Goal: Task Accomplishment & Management: Use online tool/utility

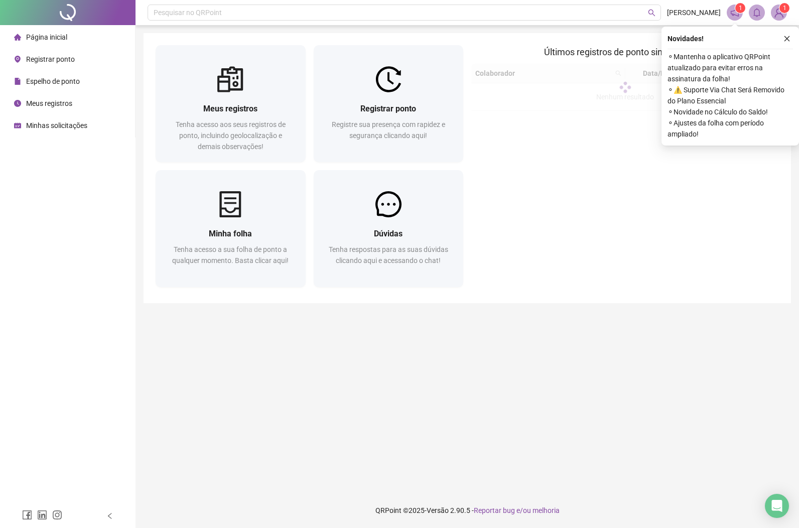
click at [57, 61] on span "Registrar ponto" at bounding box center [50, 59] width 49 height 8
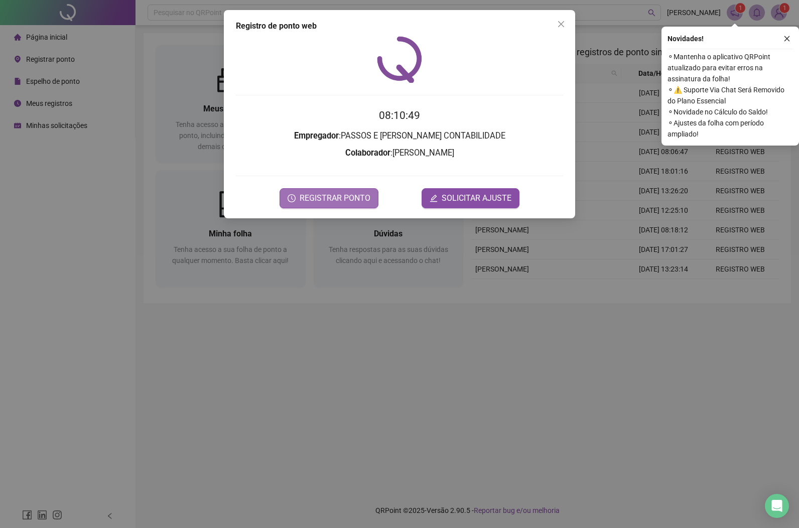
click at [329, 197] on span "REGISTRAR PONTO" at bounding box center [335, 198] width 71 height 12
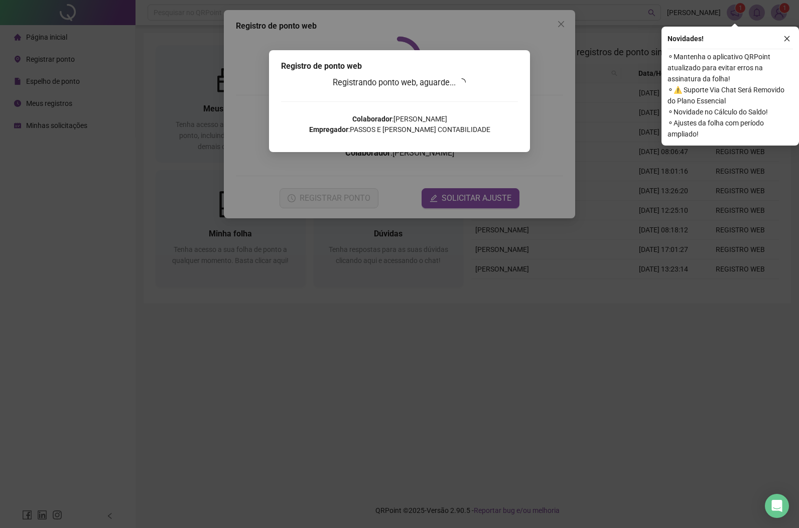
click at [477, 104] on span "OK" at bounding box center [479, 101] width 10 height 11
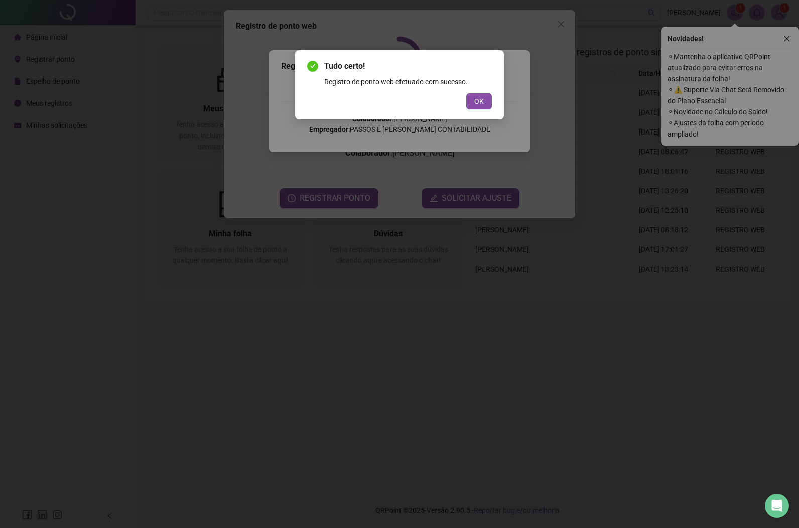
click at [789, 37] on div "Tudo certo! Registro de ponto web efetuado com sucesso. OK" at bounding box center [399, 264] width 799 height 528
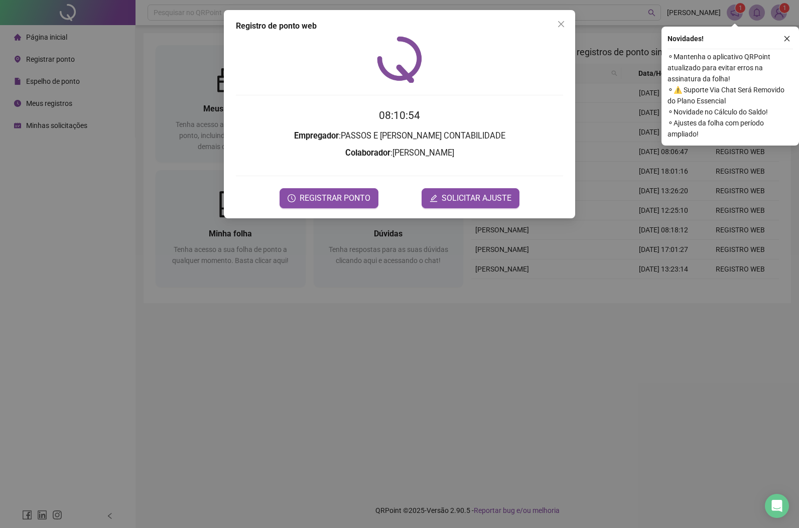
drag, startPoint x: 785, startPoint y: 38, endPoint x: 439, endPoint y: 60, distance: 346.6
click at [783, 39] on button "button" at bounding box center [787, 39] width 12 height 12
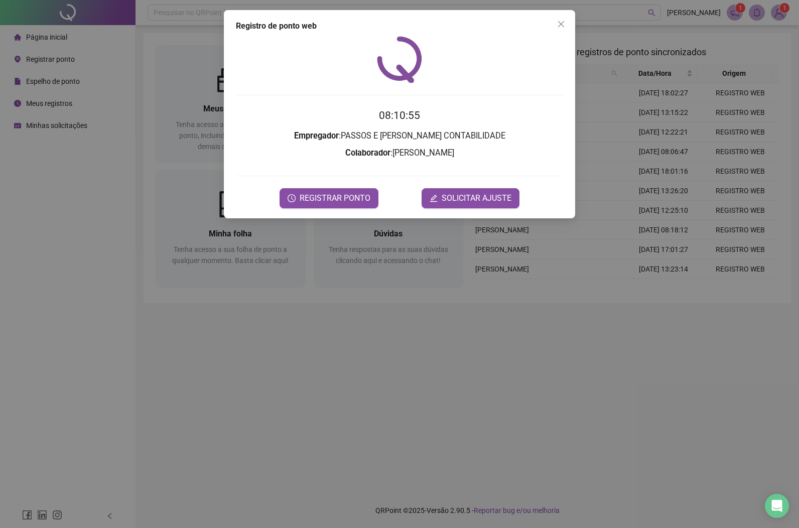
click at [494, 16] on div "Registro [PERSON_NAME] web 08:10:55 Empregador : [PERSON_NAME] E [PERSON_NAME] …" at bounding box center [399, 114] width 351 height 208
